Goal: Task Accomplishment & Management: Manage account settings

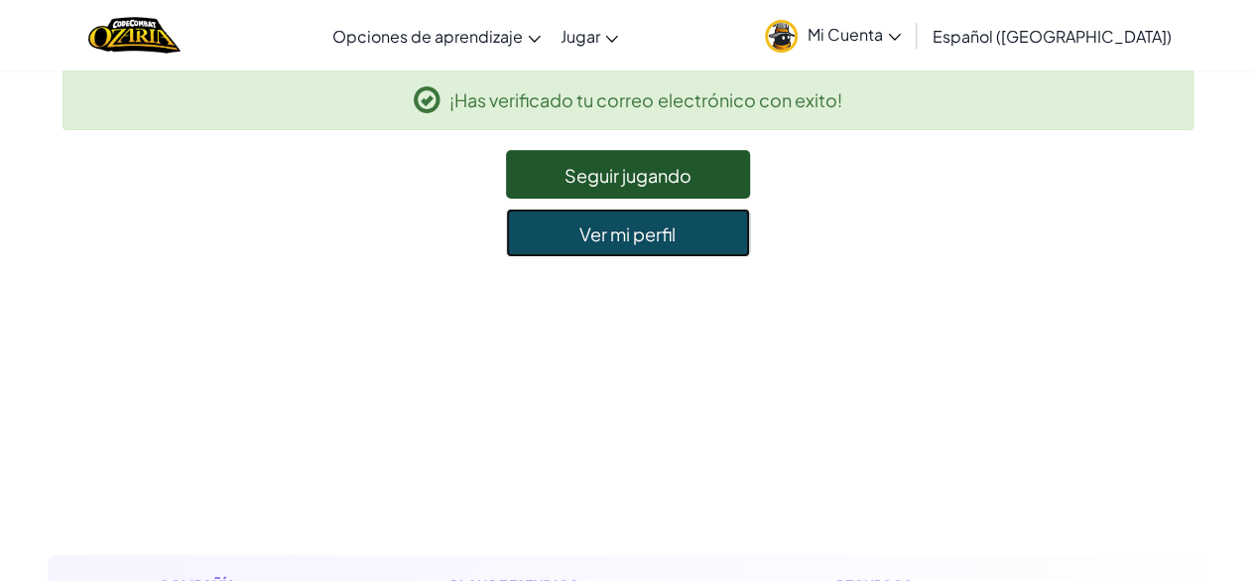
click at [666, 226] on font "Ver mi perfil" at bounding box center [628, 234] width 96 height 23
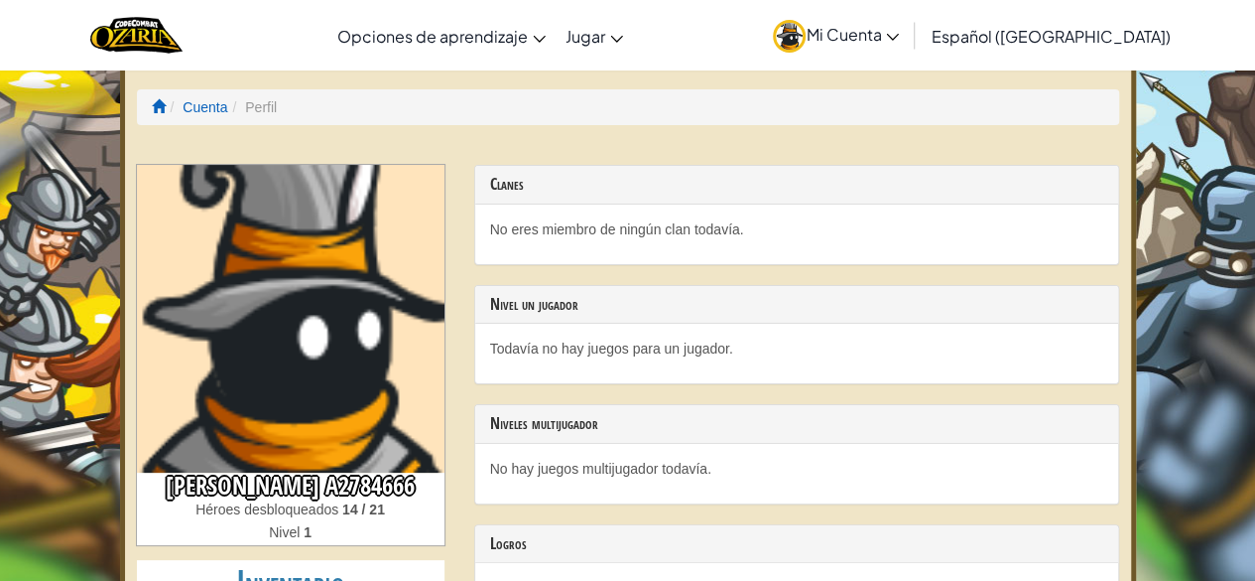
click at [895, 19] on link "Mi Cuenta" at bounding box center [836, 35] width 146 height 63
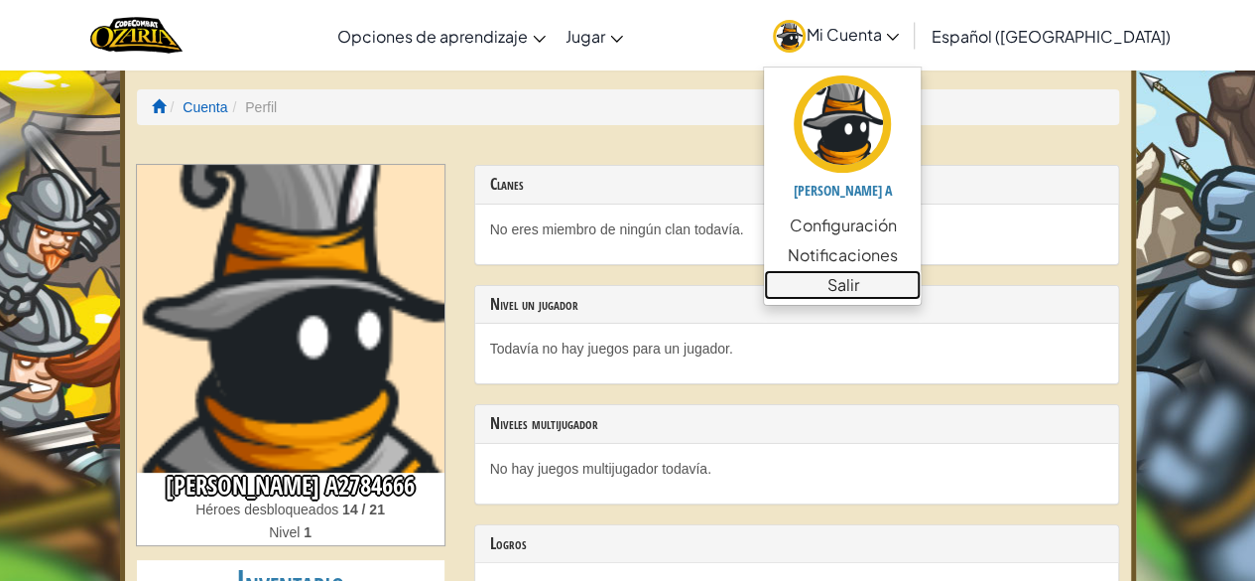
click at [881, 286] on link "Salir" at bounding box center [842, 285] width 157 height 30
